Goal: Task Accomplishment & Management: Manage account settings

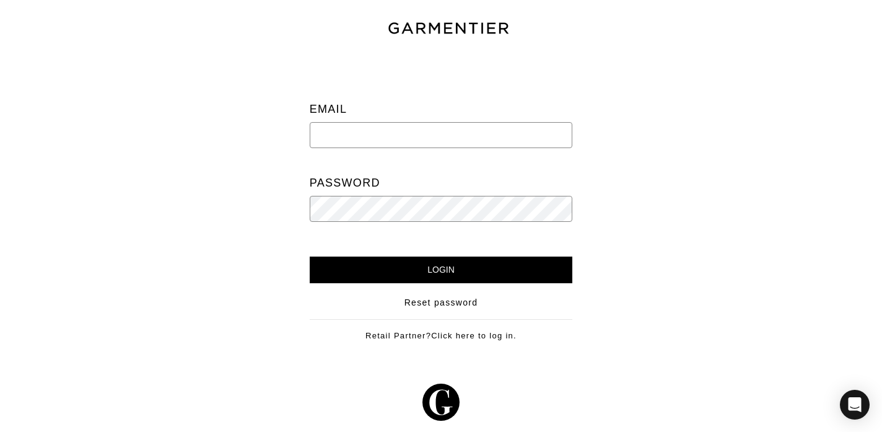
type input "sabrina@theclosetcompass.biz"
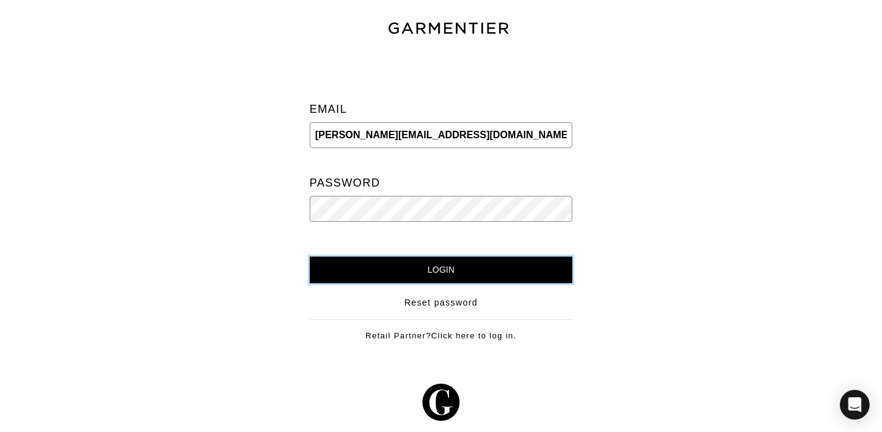
click at [509, 271] on input "Login" at bounding box center [441, 269] width 263 height 27
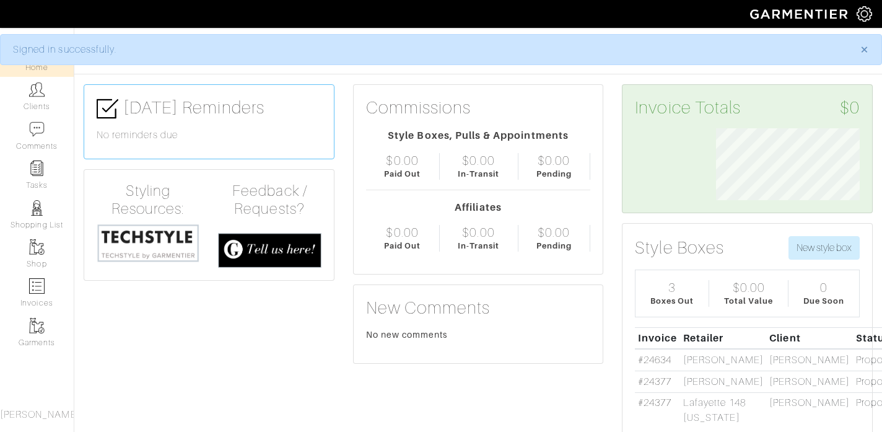
scroll to position [72, 162]
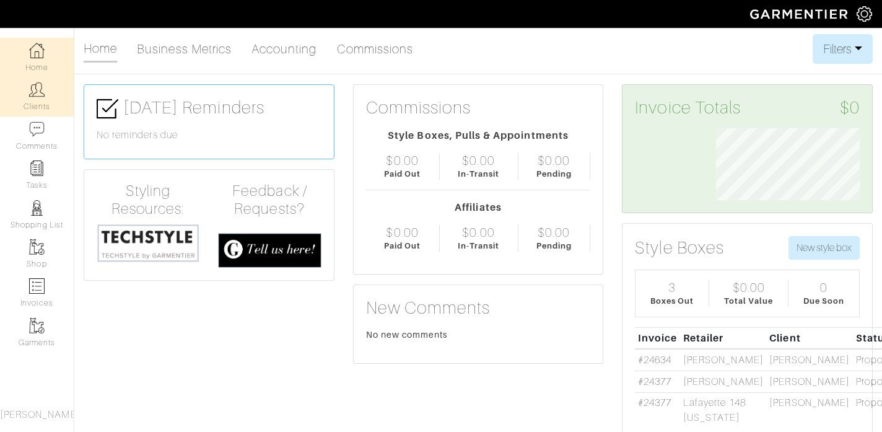
click at [40, 97] on img at bounding box center [36, 89] width 15 height 15
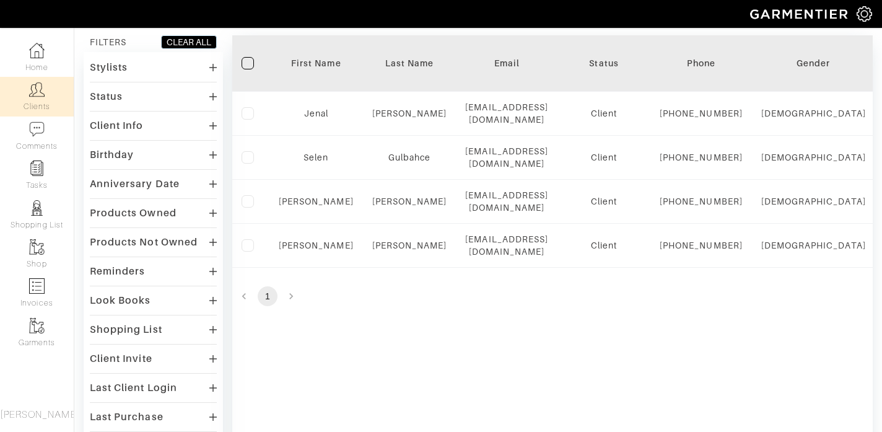
scroll to position [106, 0]
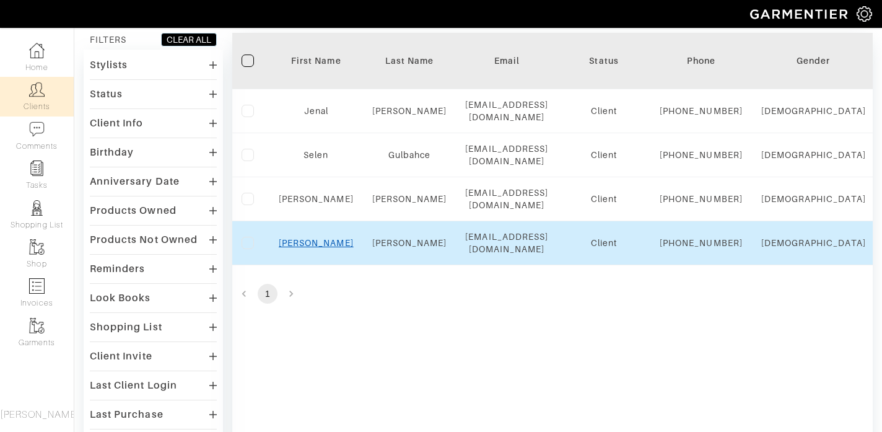
click at [315, 248] on link "Susan" at bounding box center [316, 243] width 75 height 10
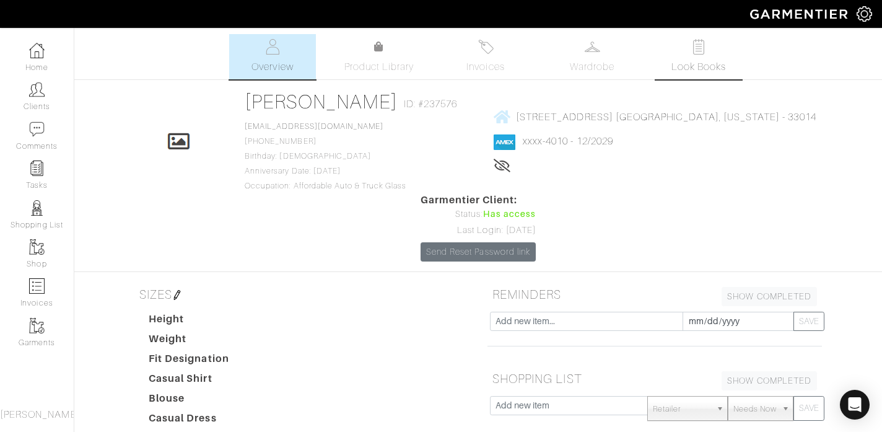
click at [703, 60] on span "Look Books" at bounding box center [699, 66] width 55 height 15
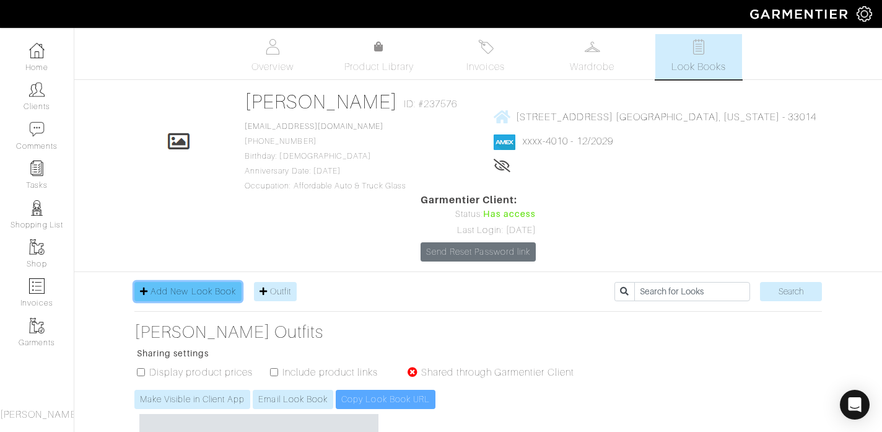
click at [186, 286] on span "Add New Look Book" at bounding box center [193, 291] width 85 height 10
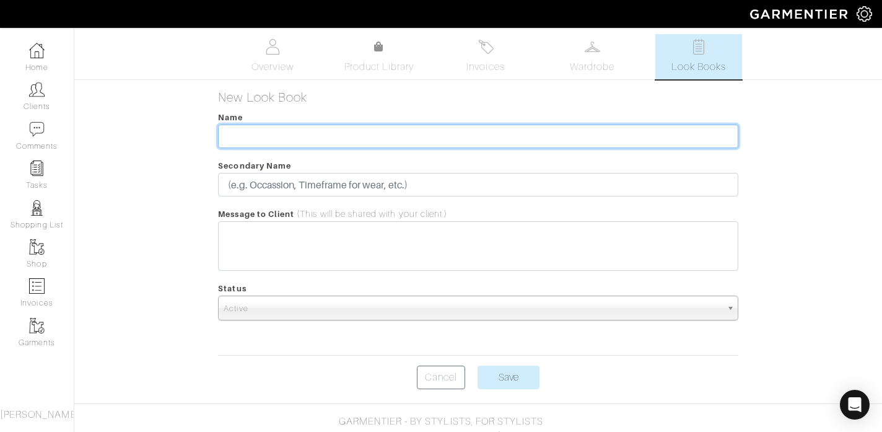
click at [328, 142] on input "text" at bounding box center [478, 137] width 520 height 24
type input "Canada Cruise"
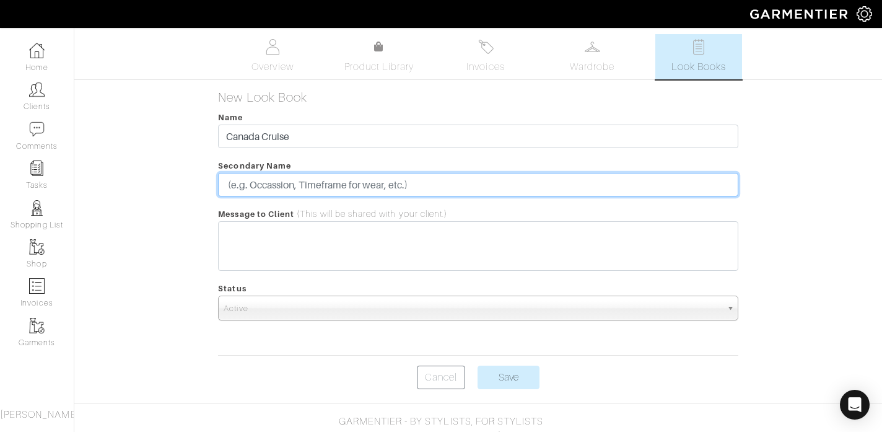
click at [328, 190] on input "text" at bounding box center [478, 185] width 520 height 24
click at [401, 182] on input "Fall cruise Canada, Maine, Boston, North Car" at bounding box center [478, 185] width 520 height 24
click at [432, 188] on input "Fall cruise Canada, Maine, Boston, South Car" at bounding box center [478, 185] width 520 height 24
click at [273, 186] on input "Fall cruise Canada, Maine, Boston, South Carolina" at bounding box center [478, 185] width 520 height 24
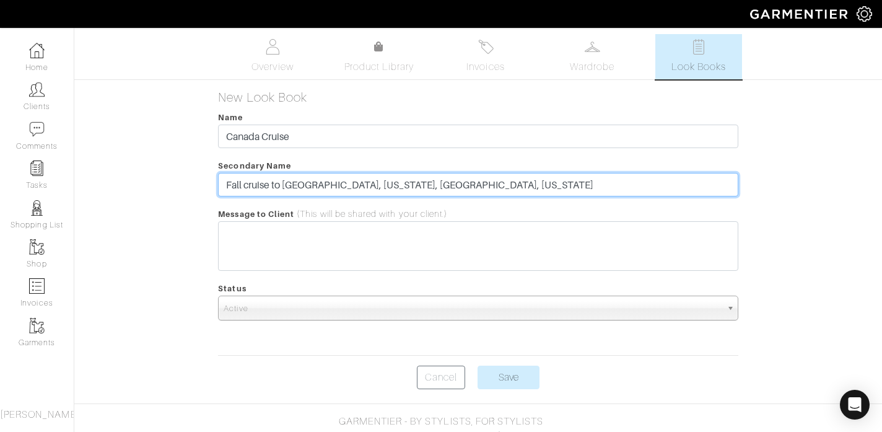
click at [392, 183] on input "Fall cruise to Canada, Maine, Boston, South Carolina" at bounding box center [478, 185] width 520 height 24
click at [501, 184] on input "Fall cruise to Canada, Maine, Boston, and South Carolina" at bounding box center [478, 185] width 520 height 24
type input "Fall cruise to Canada, Maine, Boston, and South Carolina."
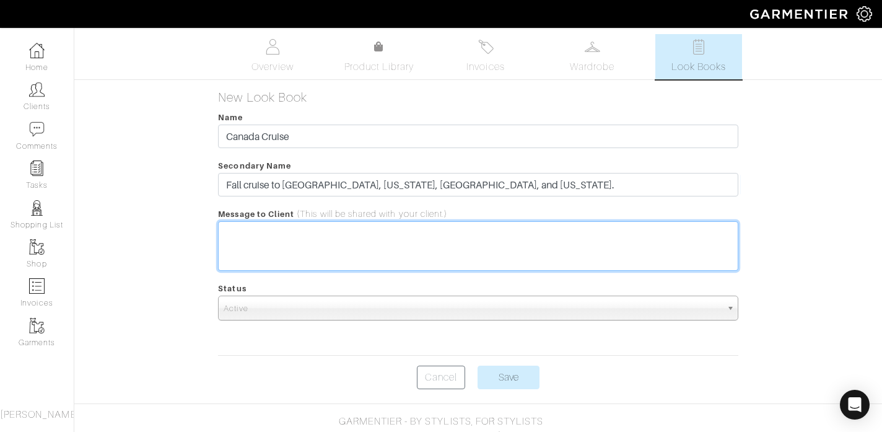
click at [357, 239] on trix-editor at bounding box center [478, 246] width 520 height 50
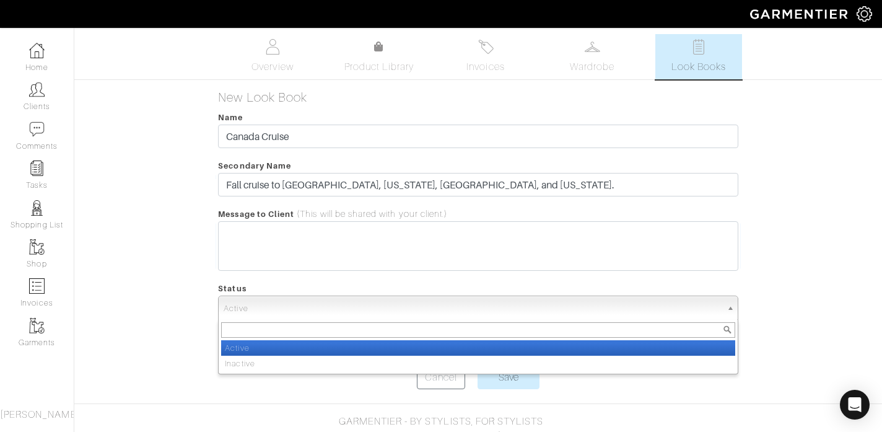
click at [349, 307] on span "Active" at bounding box center [472, 308] width 497 height 25
click at [340, 349] on li "Active" at bounding box center [478, 347] width 514 height 15
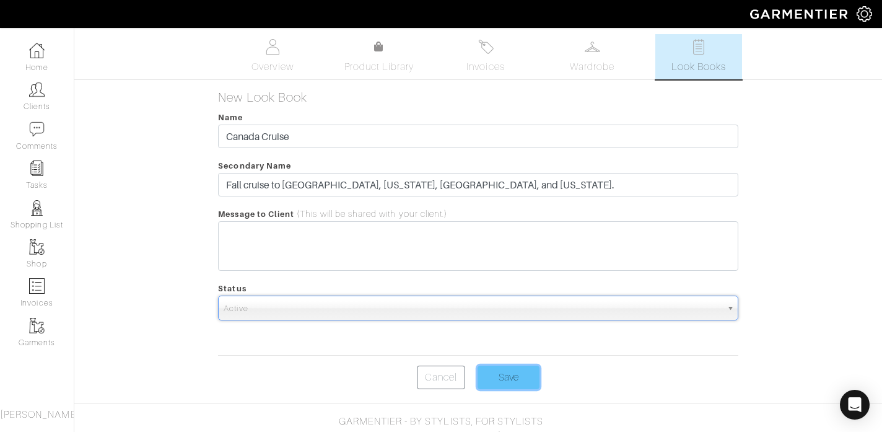
click at [519, 376] on input "Save" at bounding box center [509, 378] width 62 height 24
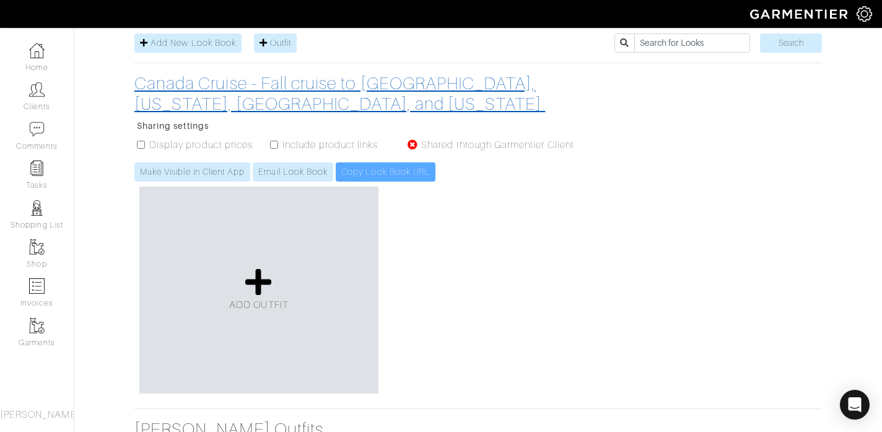
scroll to position [250, 0]
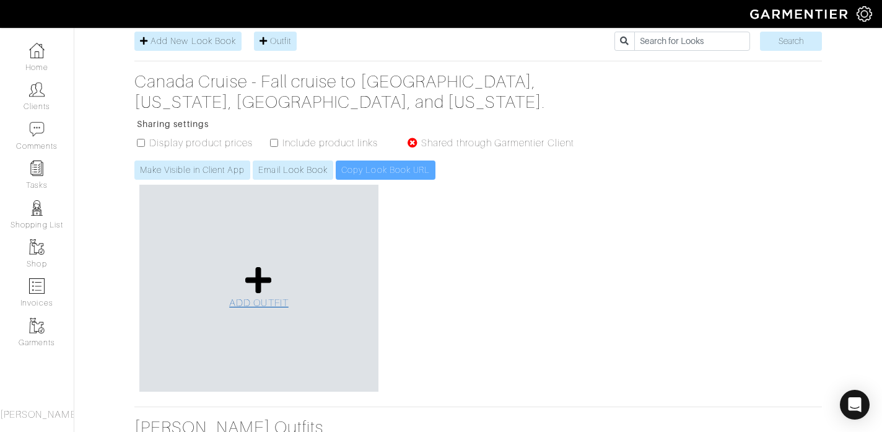
click at [252, 265] on icon at bounding box center [258, 280] width 27 height 30
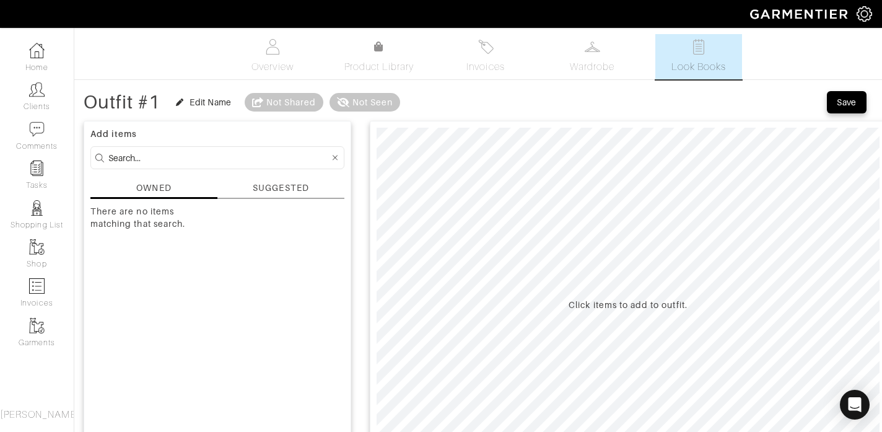
click at [211, 159] on input at bounding box center [218, 157] width 221 height 15
click at [248, 326] on div "There are no items matching that search." at bounding box center [217, 333] width 254 height 257
click at [156, 222] on div "There are no items matching that search." at bounding box center [152, 267] width 124 height 124
click at [333, 157] on icon at bounding box center [336, 158] width 6 height 9
click at [291, 43] on link "Overview" at bounding box center [272, 56] width 87 height 45
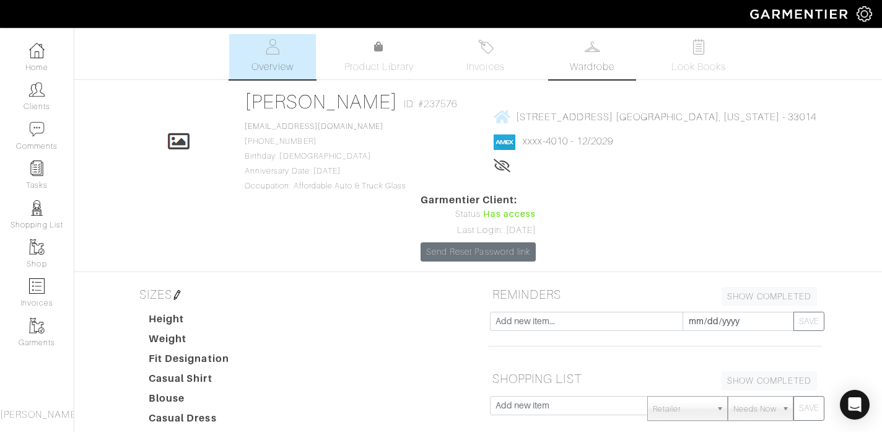
click at [590, 45] on img at bounding box center [592, 46] width 15 height 15
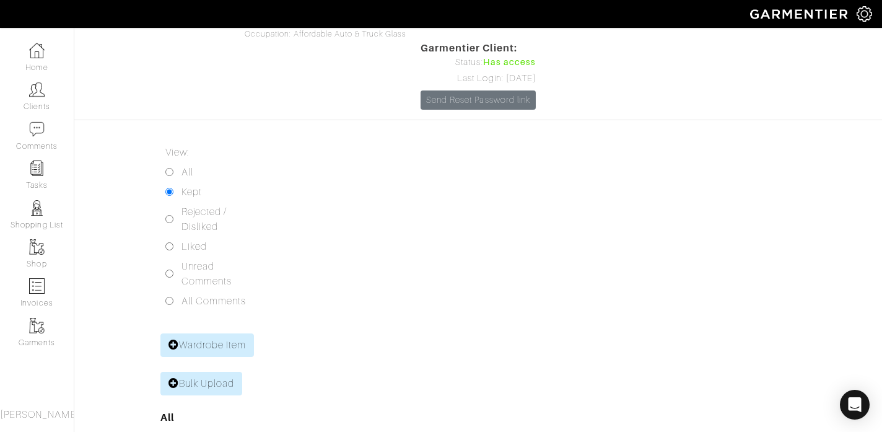
scroll to position [163, 0]
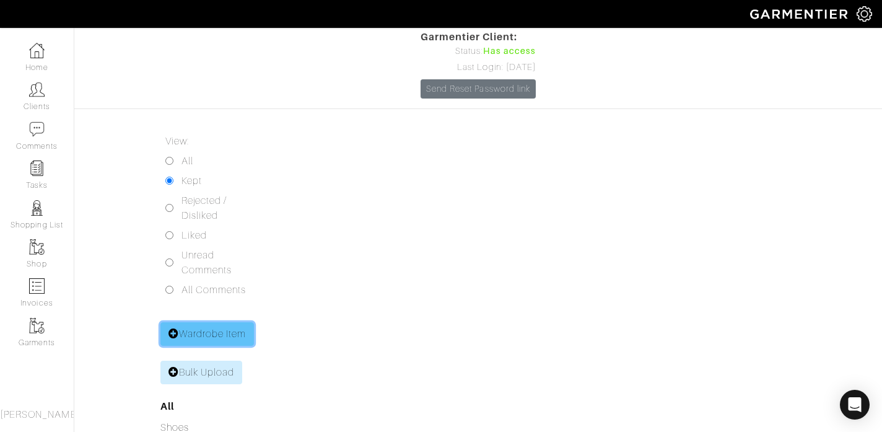
click at [227, 322] on link "Wardrobe Item" at bounding box center [207, 334] width 94 height 24
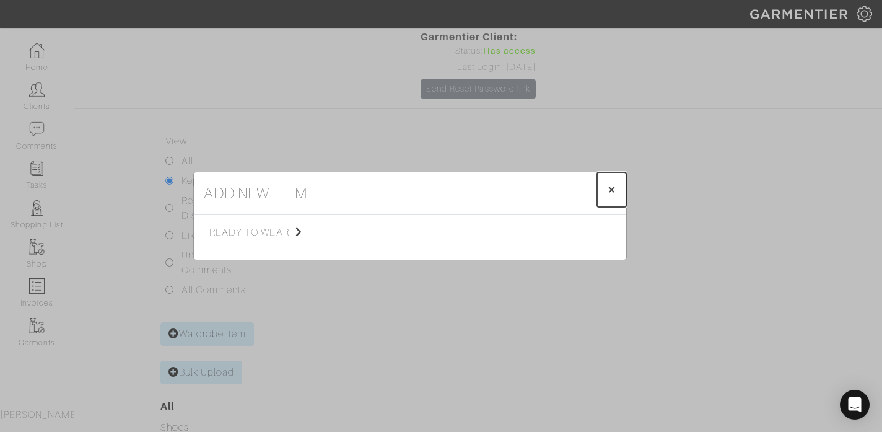
click at [613, 191] on span "×" at bounding box center [611, 189] width 9 height 17
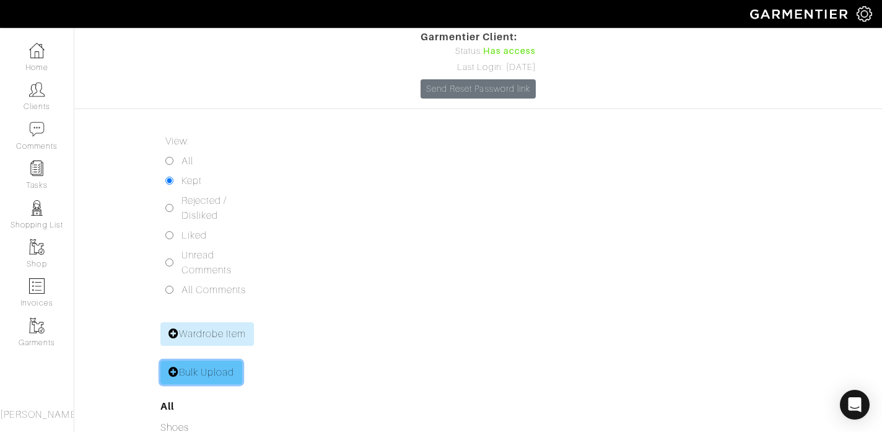
click at [186, 361] on link "Bulk Upload" at bounding box center [201, 373] width 82 height 24
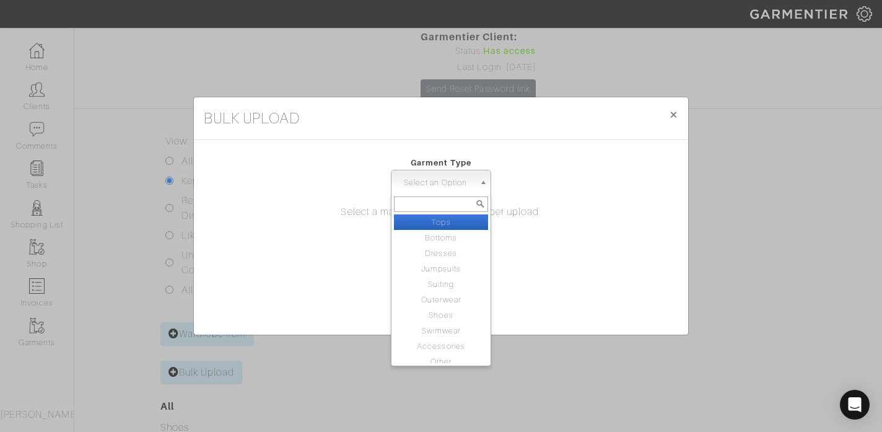
click at [472, 179] on span "Select an Option" at bounding box center [436, 182] width 78 height 25
click at [455, 178] on span "Select an Option" at bounding box center [436, 182] width 78 height 25
click at [460, 221] on li "Tops" at bounding box center [441, 221] width 94 height 15
select select "1"
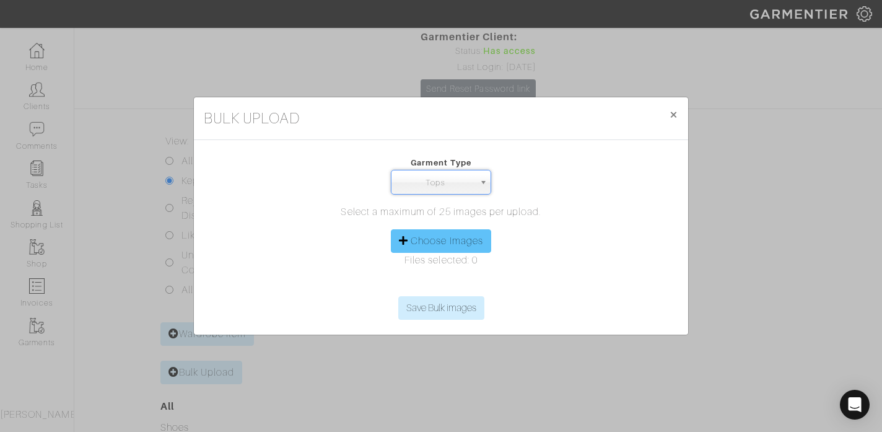
click at [458, 243] on label "Choose Images" at bounding box center [447, 241] width 72 height 15
click at [458, 278] on input "Choose Images" at bounding box center [441, 287] width 190 height 19
click at [674, 115] on span "×" at bounding box center [673, 114] width 9 height 17
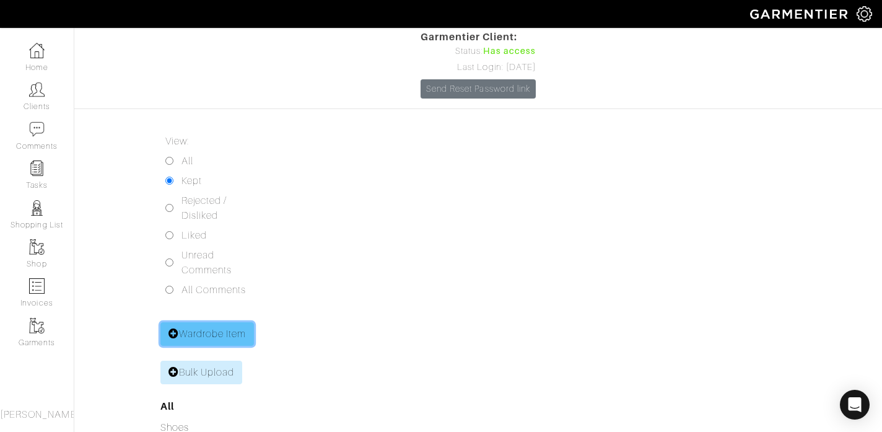
click at [223, 322] on link "Wardrobe Item" at bounding box center [207, 334] width 94 height 24
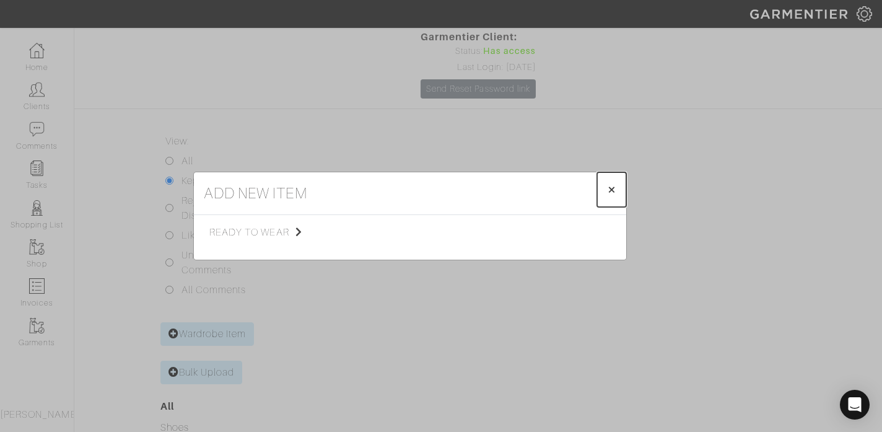
click at [613, 186] on span "×" at bounding box center [611, 189] width 9 height 17
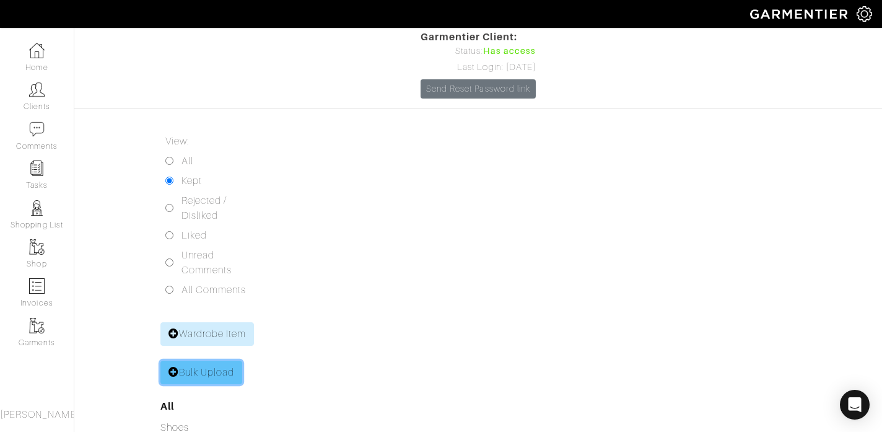
click at [224, 361] on link "Bulk Upload" at bounding box center [201, 373] width 82 height 24
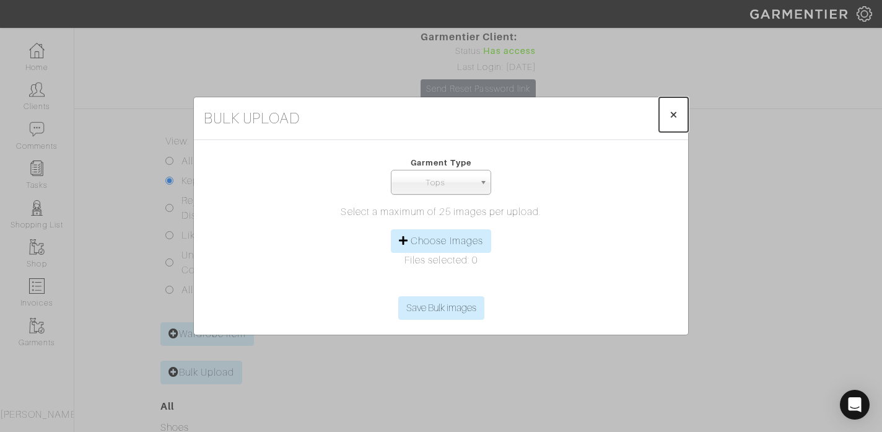
click at [670, 114] on span "×" at bounding box center [673, 114] width 9 height 17
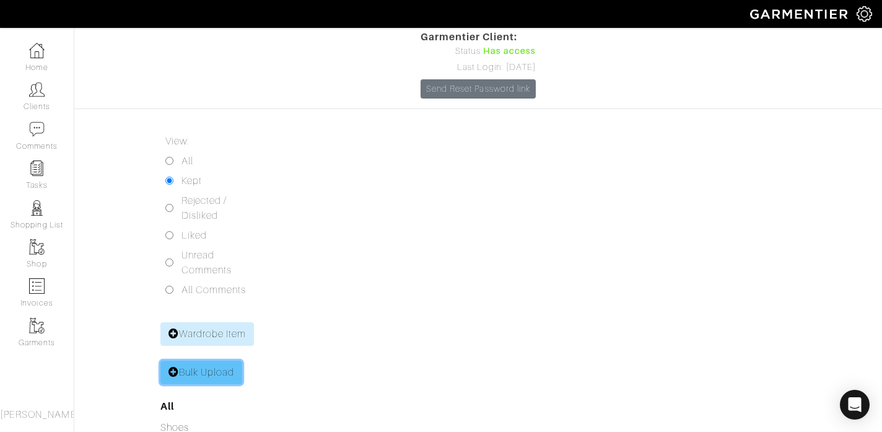
click at [208, 361] on link "Bulk Upload" at bounding box center [201, 373] width 82 height 24
